Goal: Navigation & Orientation: Find specific page/section

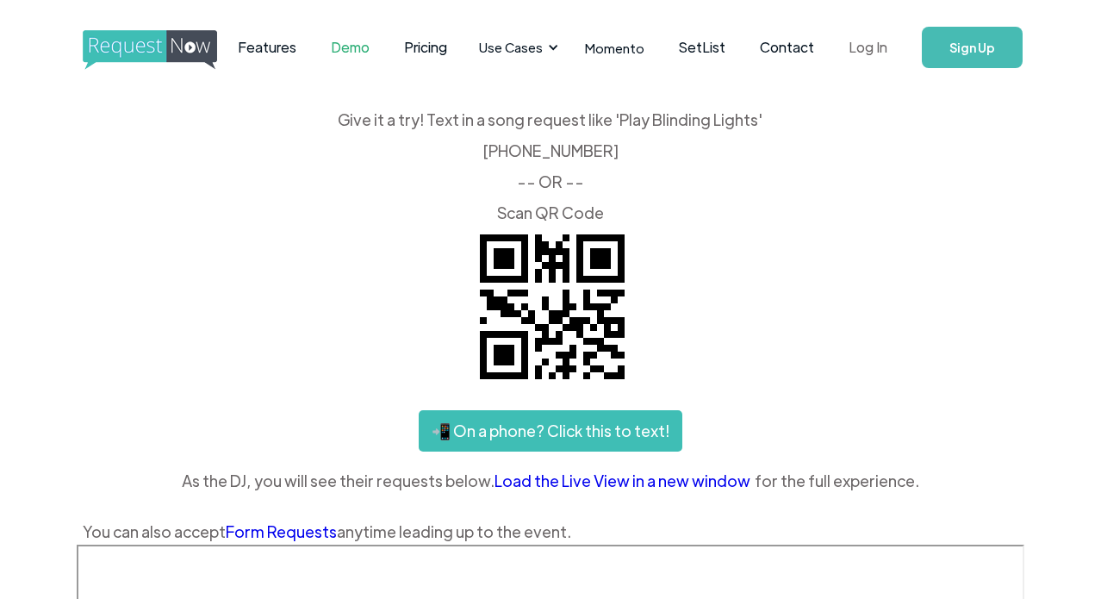
click at [865, 47] on link "Log In" at bounding box center [867, 47] width 73 height 60
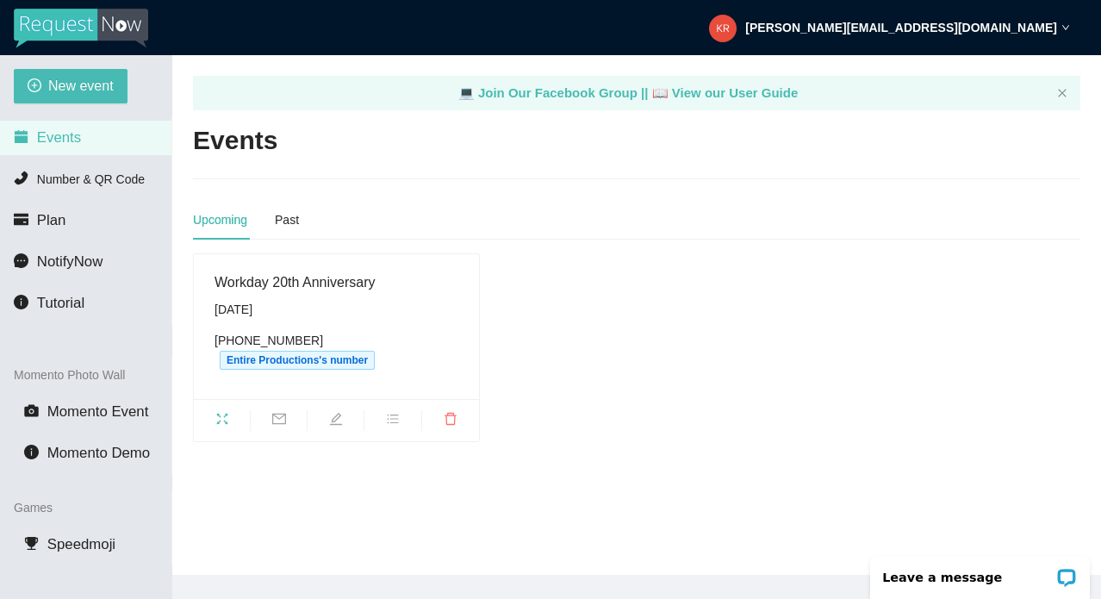
click at [273, 281] on div "Workday 20th Anniversary" at bounding box center [336, 282] width 244 height 22
click at [273, 277] on div "Workday 20th Anniversary" at bounding box center [336, 282] width 244 height 22
click at [213, 424] on span "fullscreen" at bounding box center [222, 421] width 56 height 19
